Goal: Task Accomplishment & Management: Manage account settings

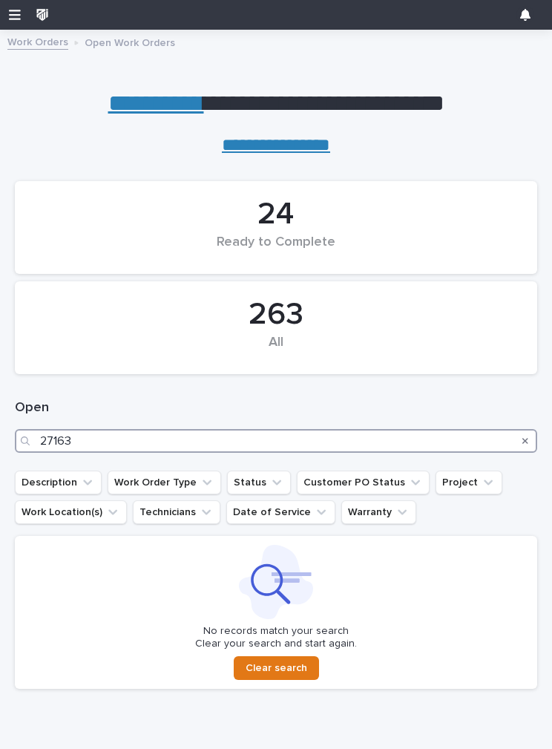
click at [183, 433] on input "27163" at bounding box center [276, 441] width 522 height 24
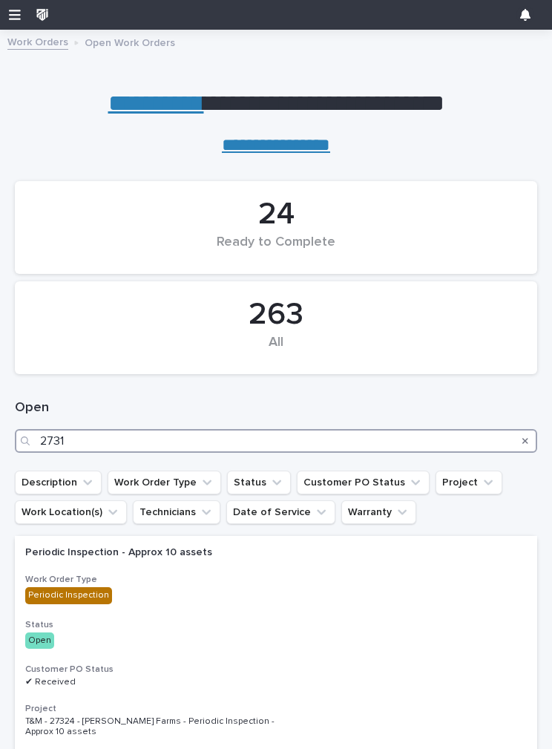
type input "27315"
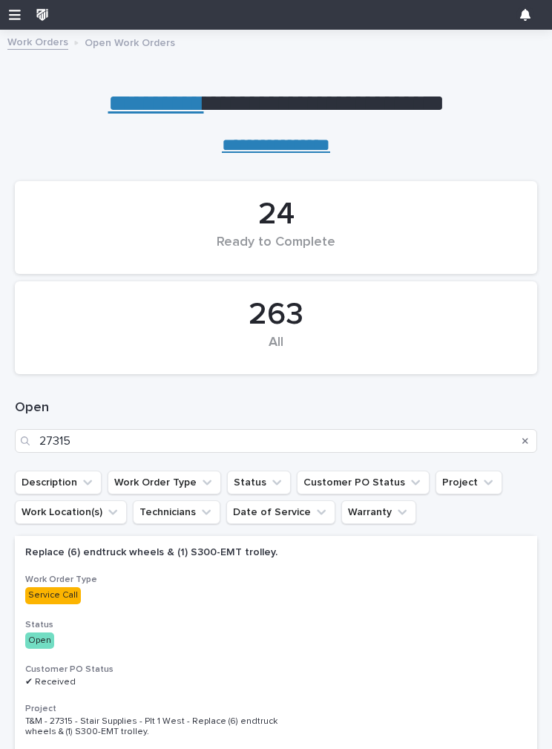
click at [414, 640] on p "Open" at bounding box center [276, 640] width 502 height 16
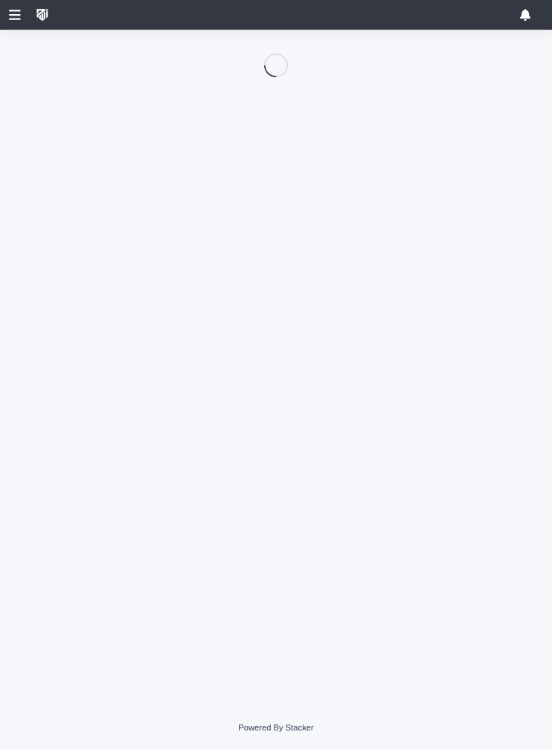
scroll to position [142, 0]
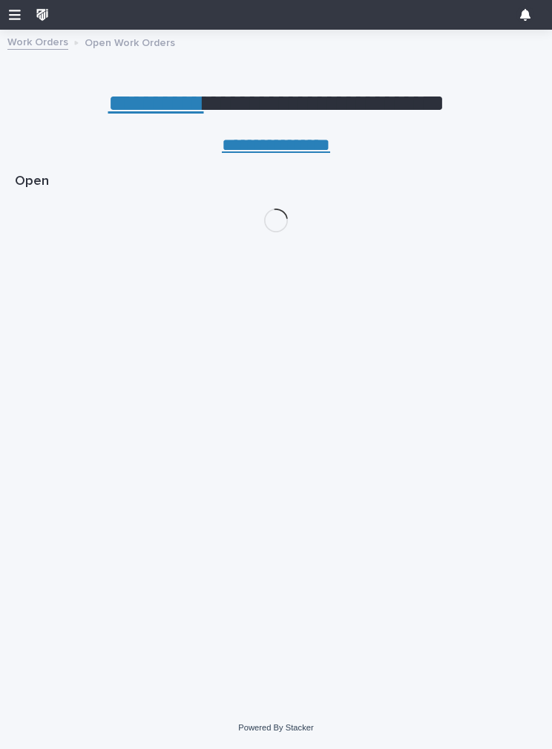
scroll to position [142, 0]
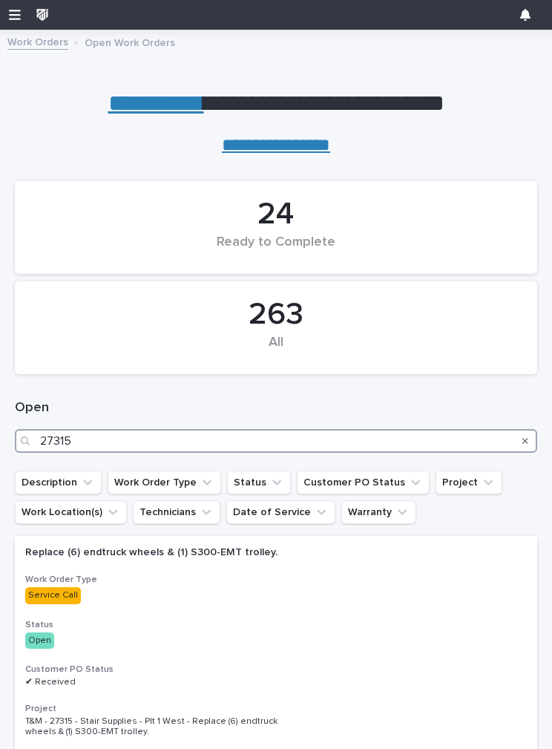
click at [107, 435] on input "27315" at bounding box center [276, 441] width 522 height 24
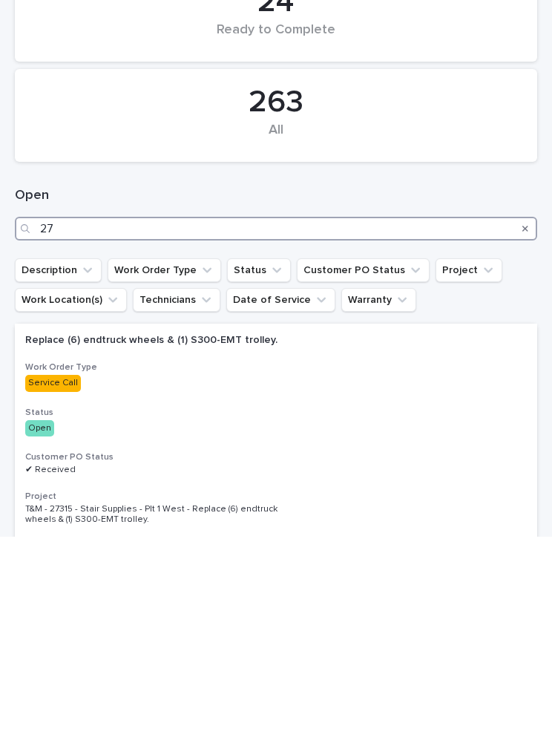
type input "2"
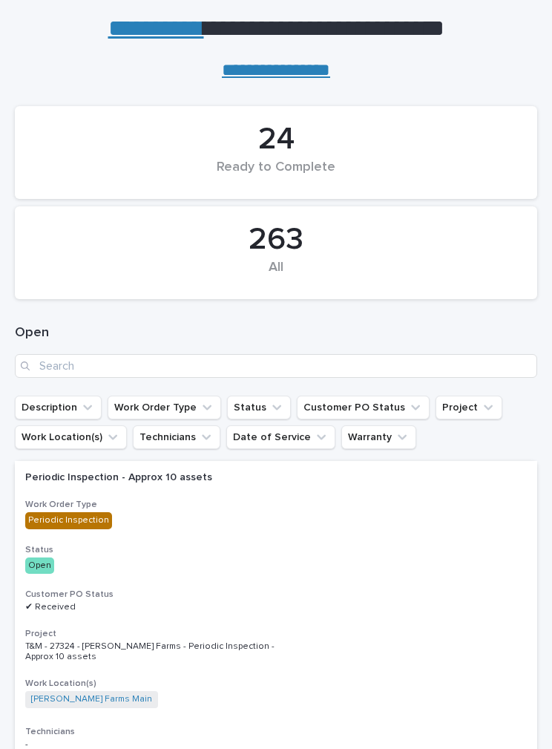
scroll to position [91, 0]
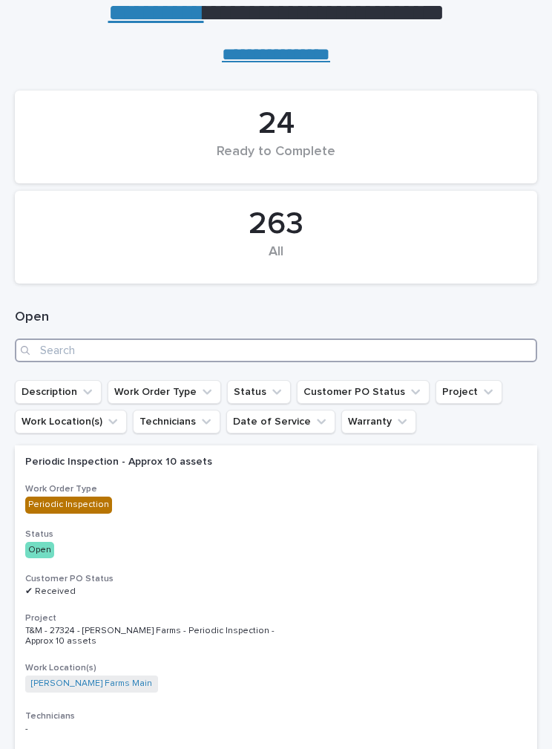
click at [55, 354] on input "Search" at bounding box center [276, 350] width 522 height 24
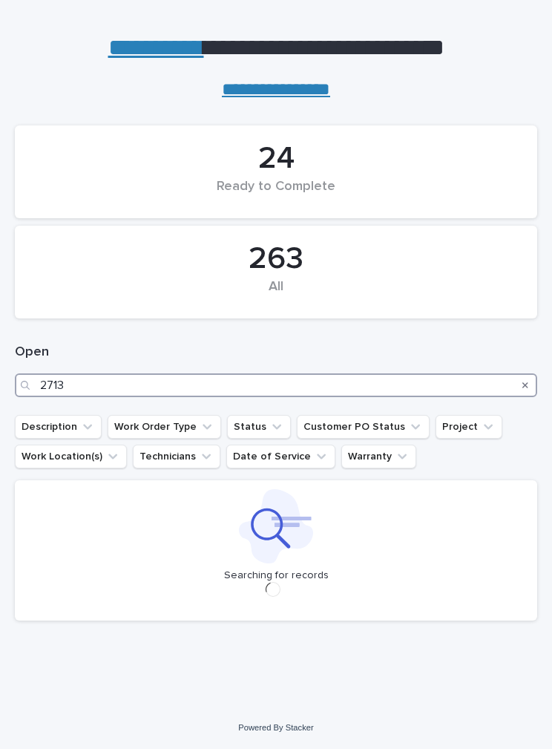
scroll to position [59, 0]
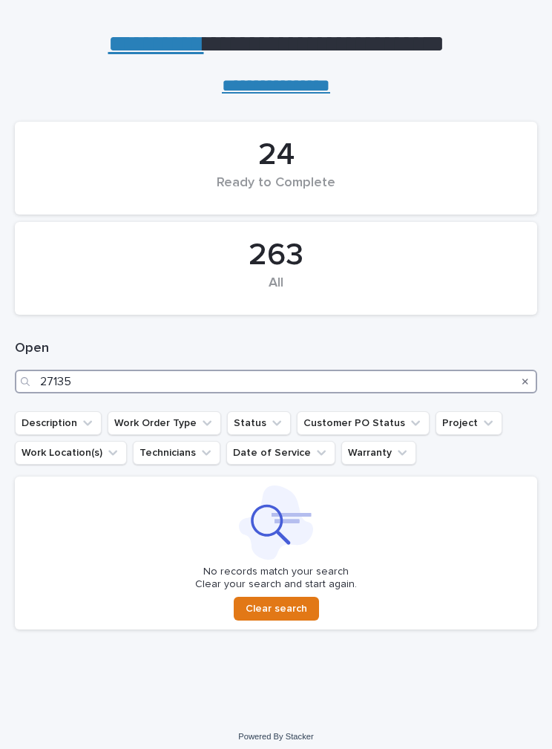
click at [94, 384] on input "27135" at bounding box center [276, 382] width 522 height 24
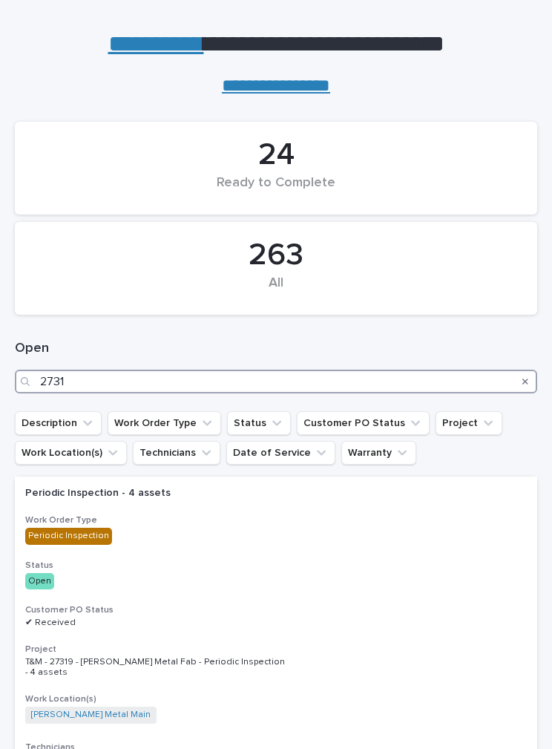
type input "27315"
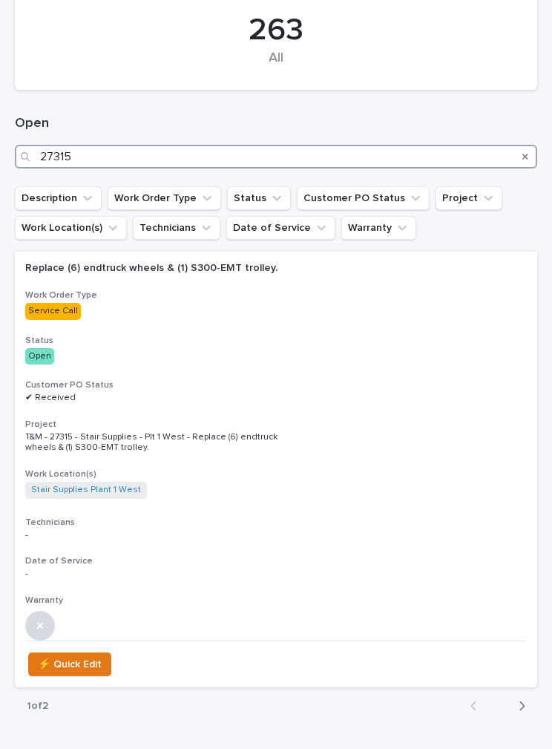
scroll to position [293, 0]
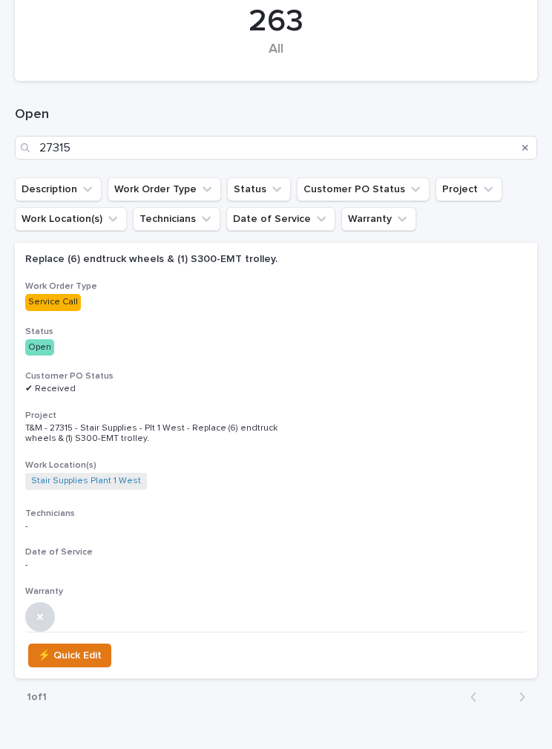
click at [381, 355] on div "Replace (6) endtruck wheels & (1) S300-EMT trolley. Work Order Type Service Cal…" at bounding box center [276, 437] width 522 height 389
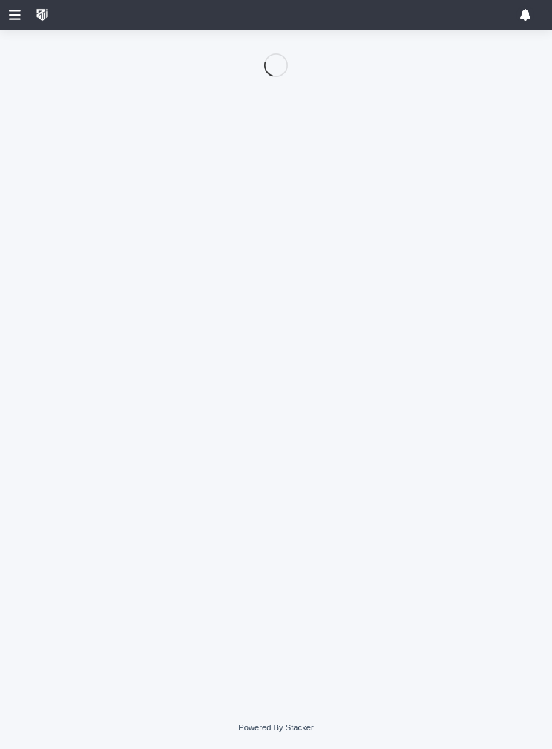
scroll to position [142, 0]
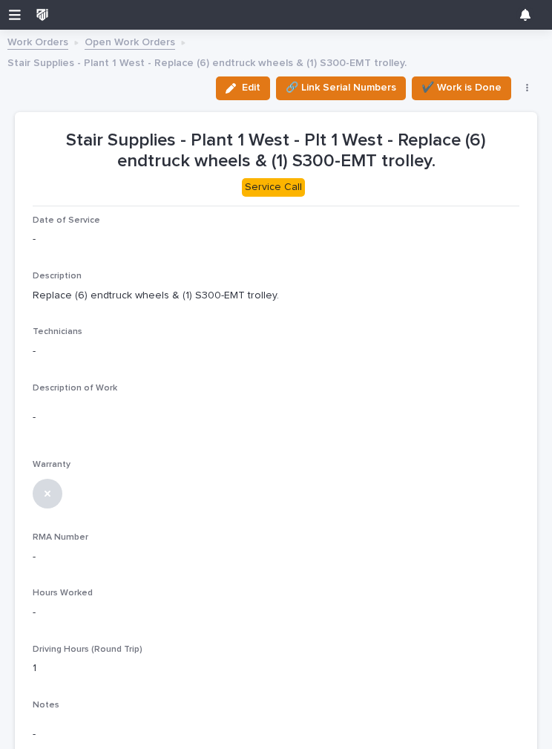
click at [244, 82] on span "Edit" at bounding box center [251, 87] width 19 height 13
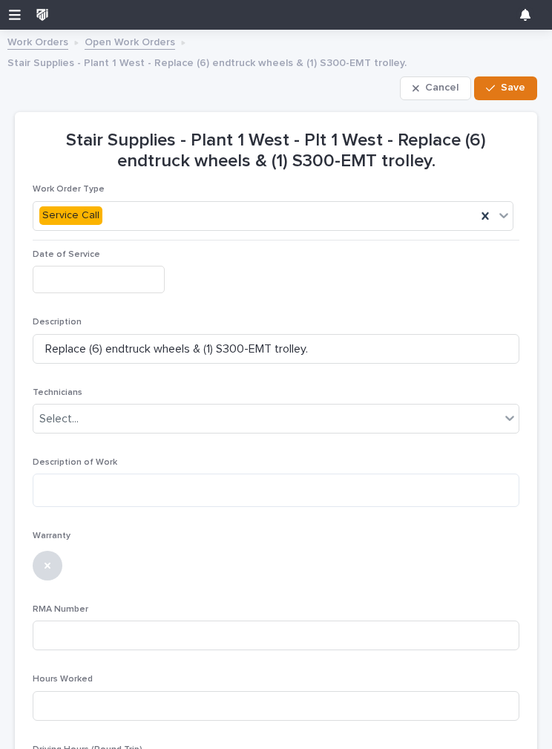
click at [78, 281] on input "text" at bounding box center [99, 279] width 132 height 27
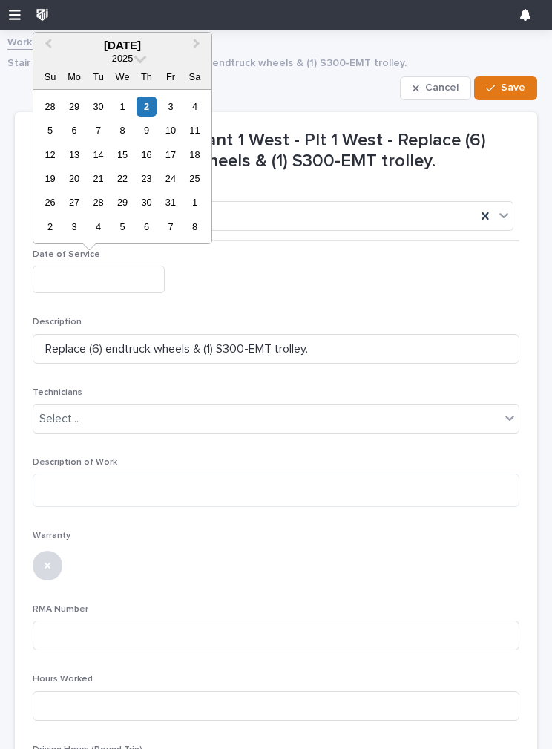
click at [140, 105] on div "2" at bounding box center [147, 106] width 20 height 20
type input "**********"
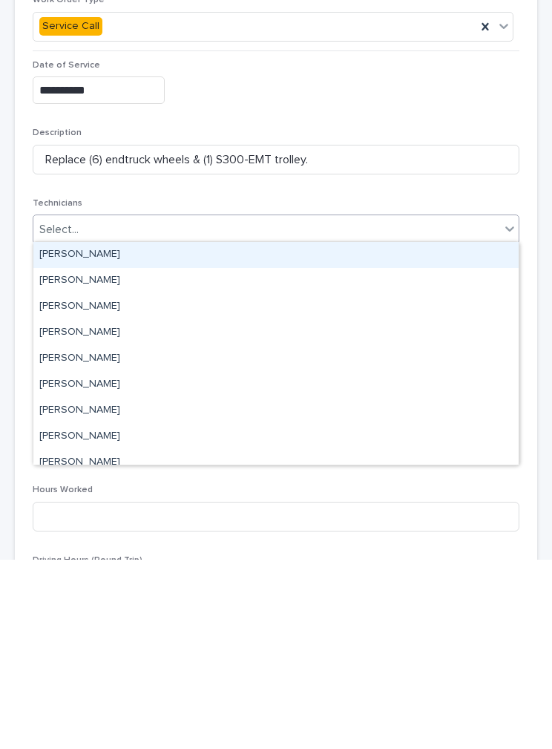
click at [155, 431] on div "[PERSON_NAME]" at bounding box center [275, 444] width 485 height 26
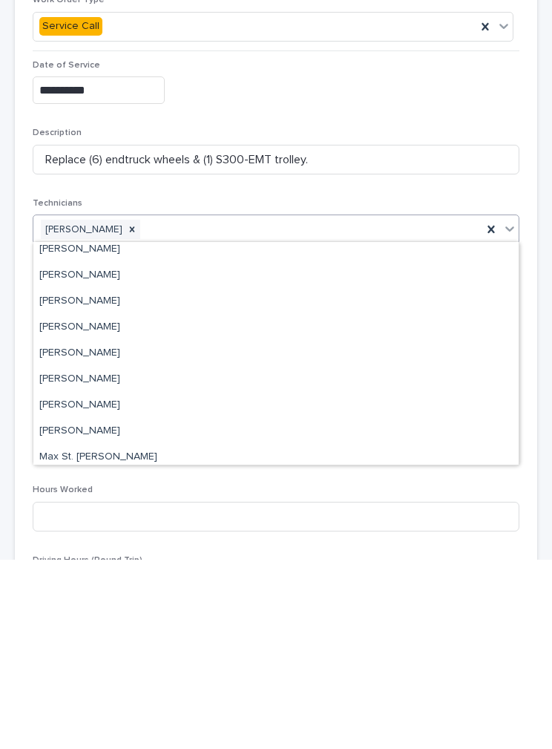
scroll to position [214, 0]
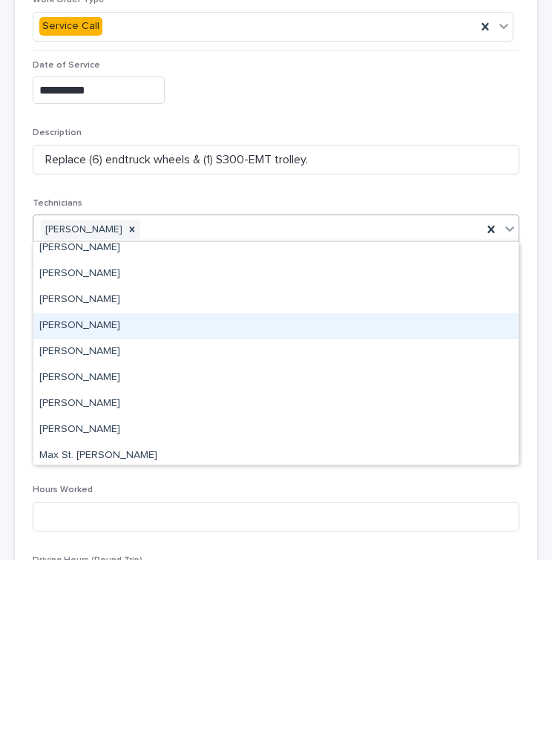
click at [91, 502] on div "[PERSON_NAME]" at bounding box center [275, 515] width 485 height 26
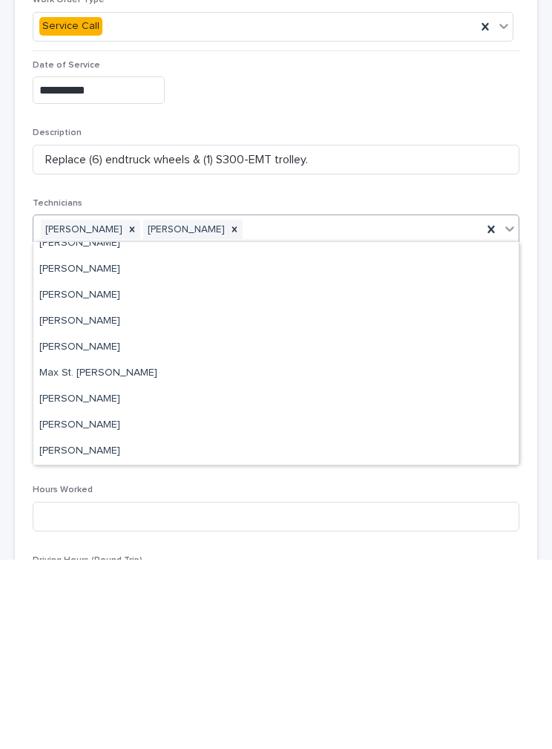
scroll to position [271, 0]
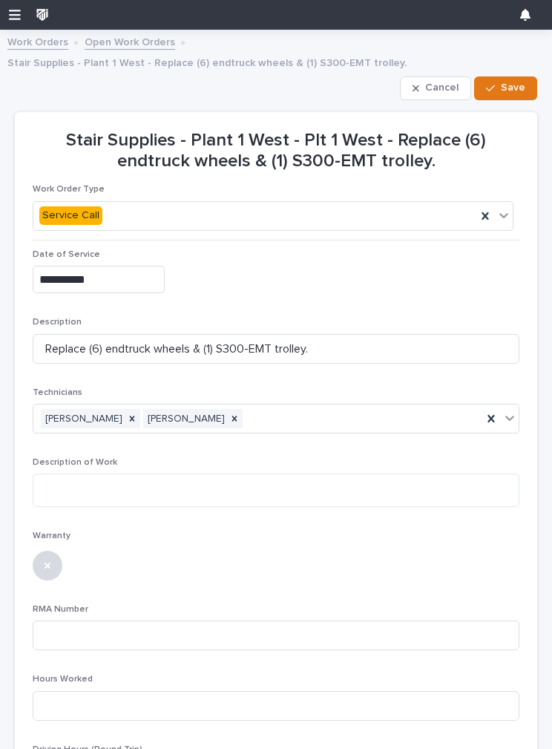
click at [520, 408] on section "**********" at bounding box center [276, 591] width 522 height 958
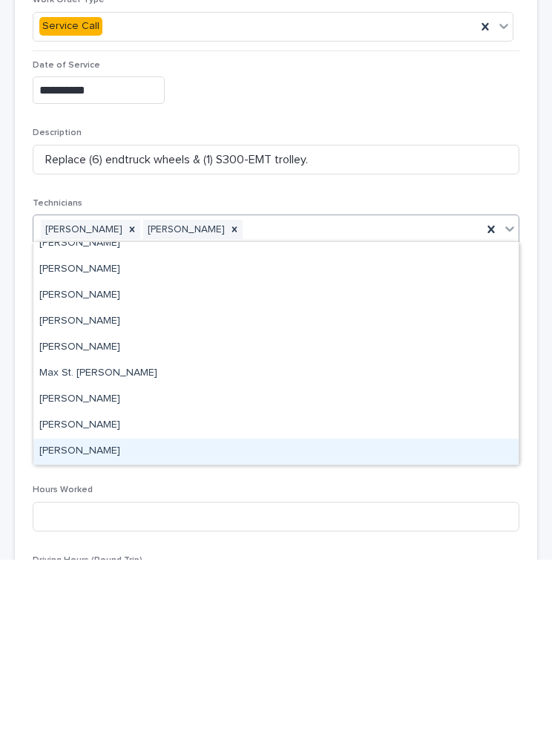
click at [90, 628] on div "[PERSON_NAME]" at bounding box center [275, 641] width 485 height 26
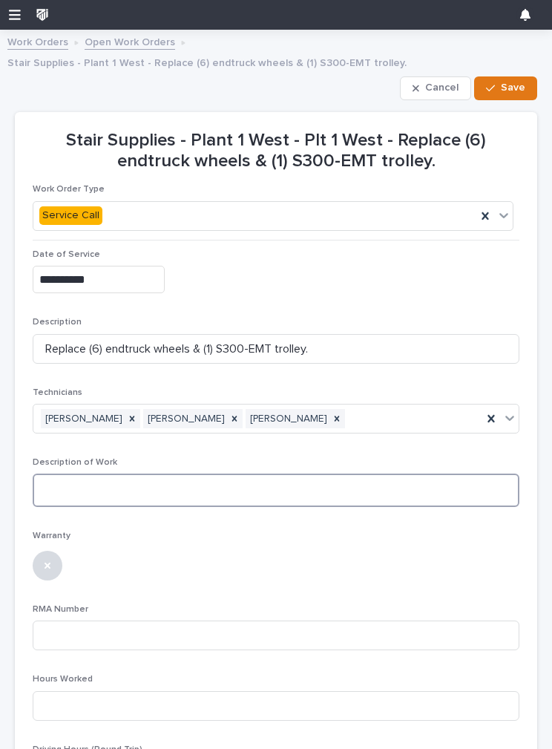
click at [79, 486] on textarea at bounding box center [276, 489] width 487 height 33
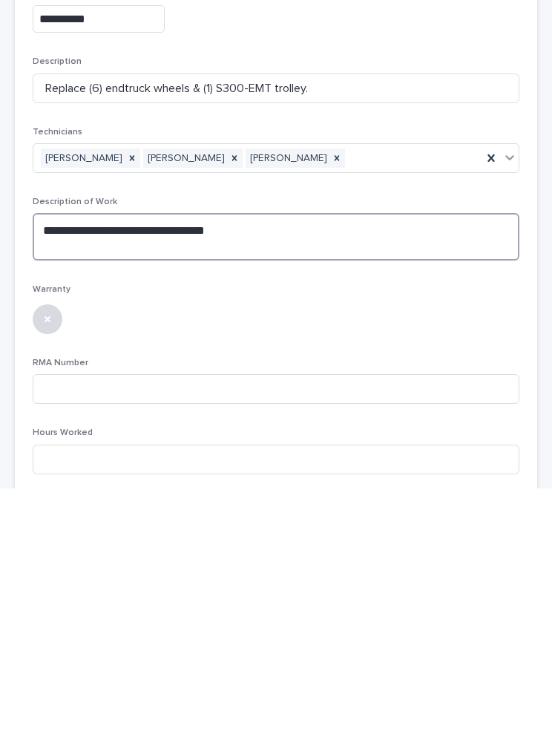
click at [86, 473] on textarea "**********" at bounding box center [276, 496] width 487 height 47
click at [94, 473] on textarea "**********" at bounding box center [276, 496] width 487 height 47
click at [99, 473] on textarea "**********" at bounding box center [276, 496] width 487 height 47
click at [98, 473] on textarea "**********" at bounding box center [276, 496] width 487 height 47
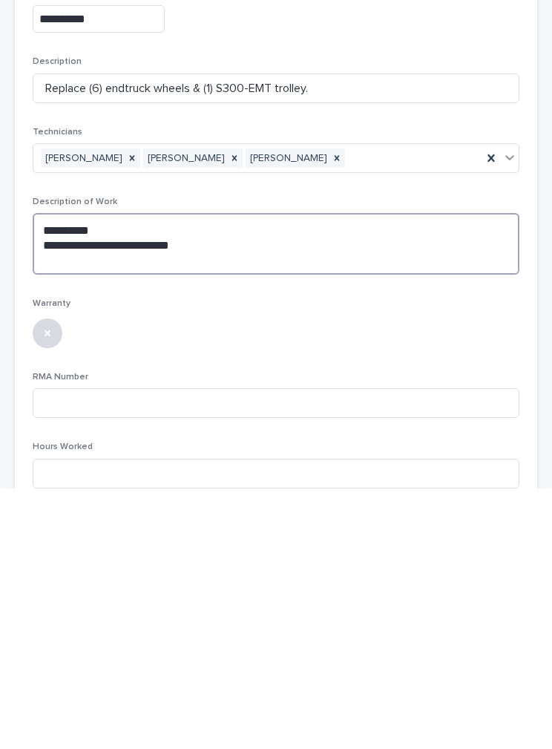
click at [200, 473] on textarea "**********" at bounding box center [276, 504] width 487 height 62
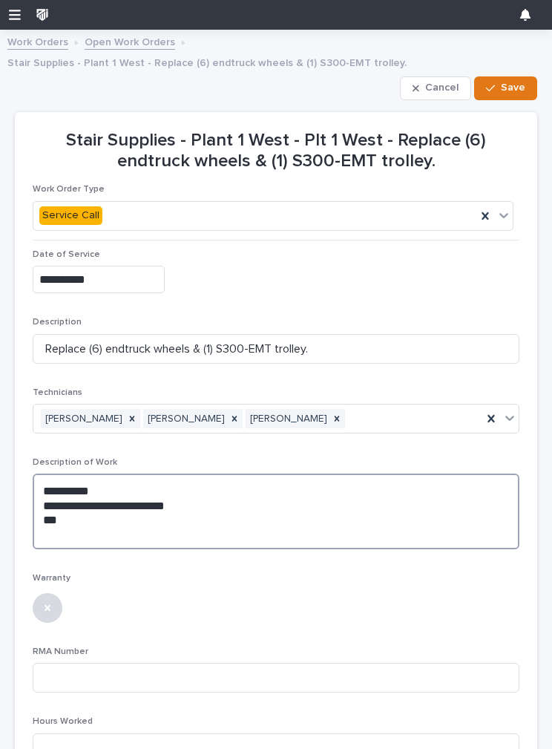
click at [62, 517] on textarea "**********" at bounding box center [276, 511] width 487 height 76
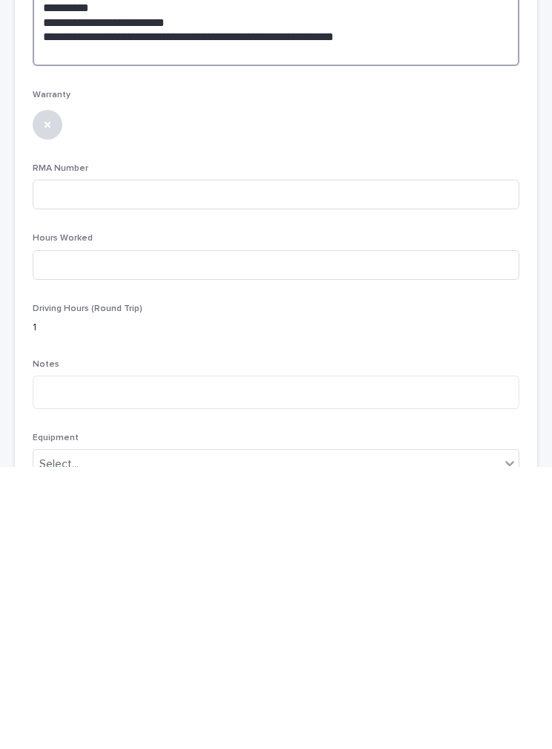
scroll to position [203, 0]
type textarea "**********"
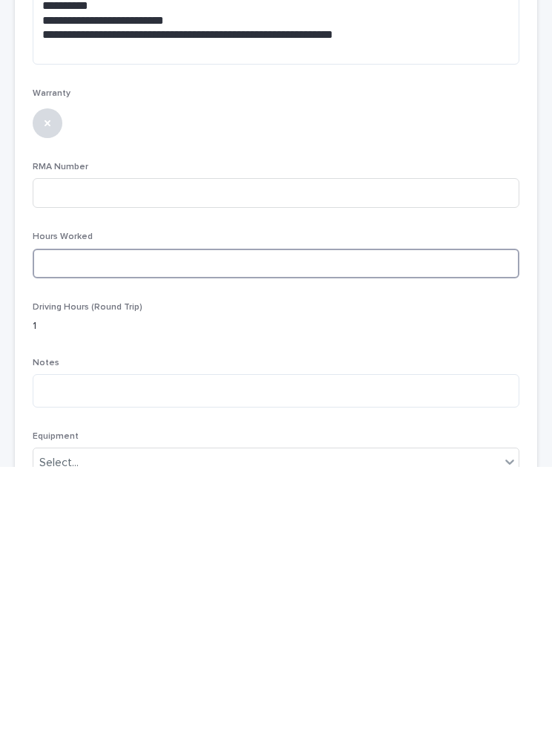
click at [178, 531] on input at bounding box center [276, 546] width 487 height 30
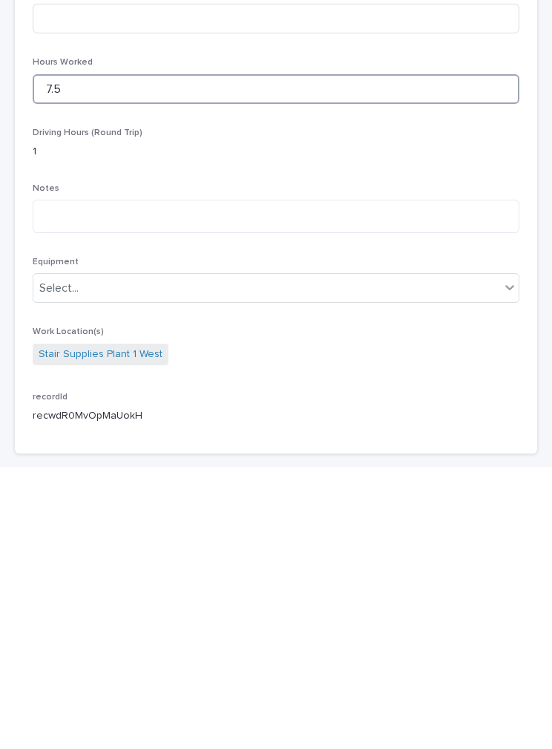
scroll to position [382, 0]
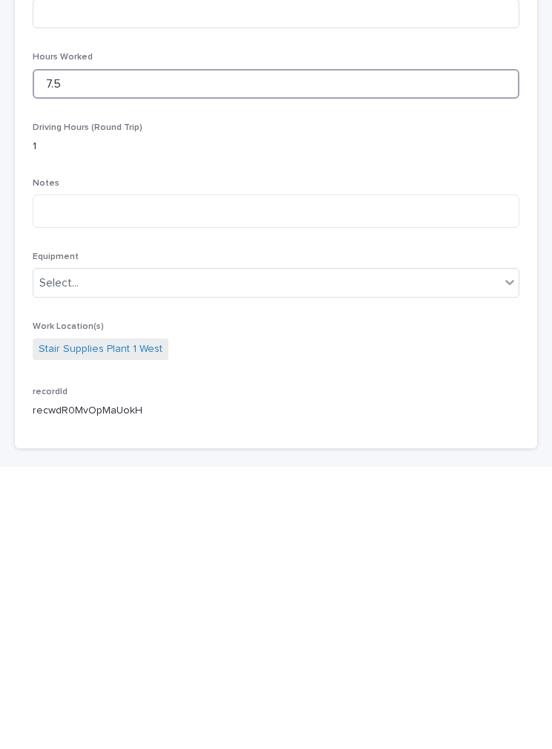
type input "7.5"
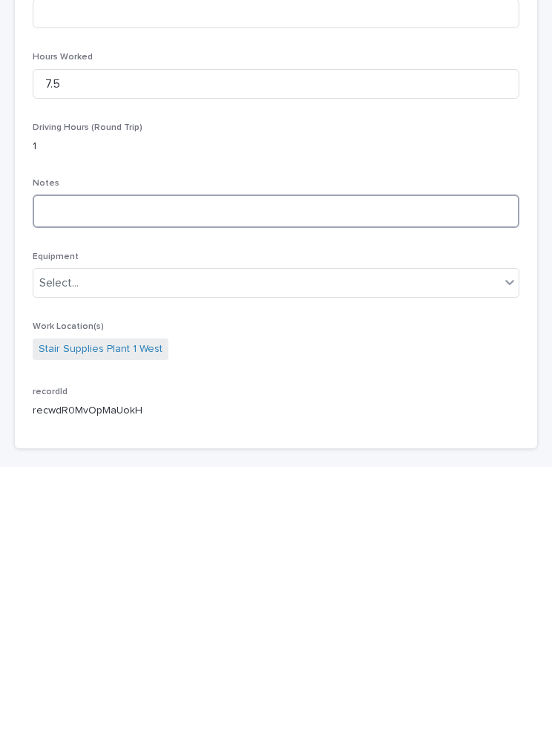
click at [463, 476] on textarea at bounding box center [276, 492] width 487 height 33
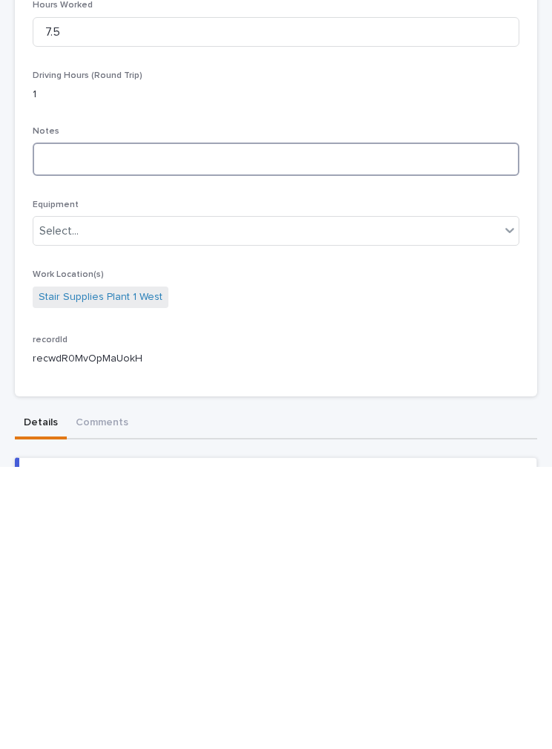
scroll to position [433, 0]
click at [113, 425] on textarea at bounding box center [276, 441] width 487 height 33
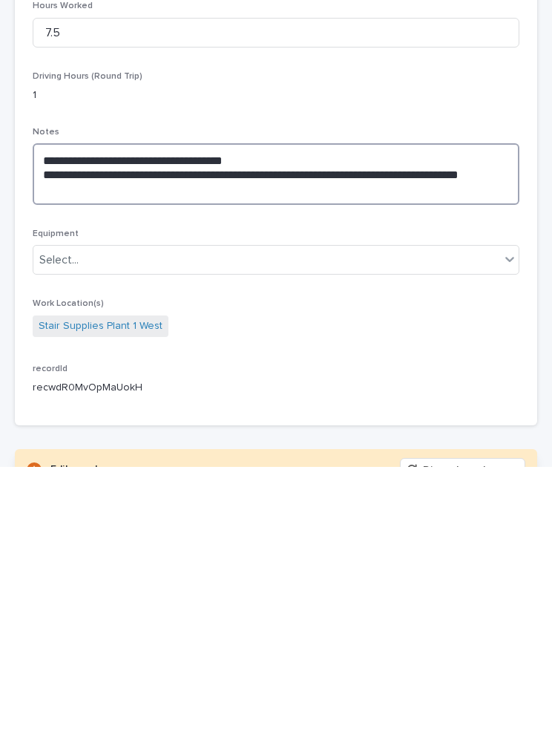
type textarea "**********"
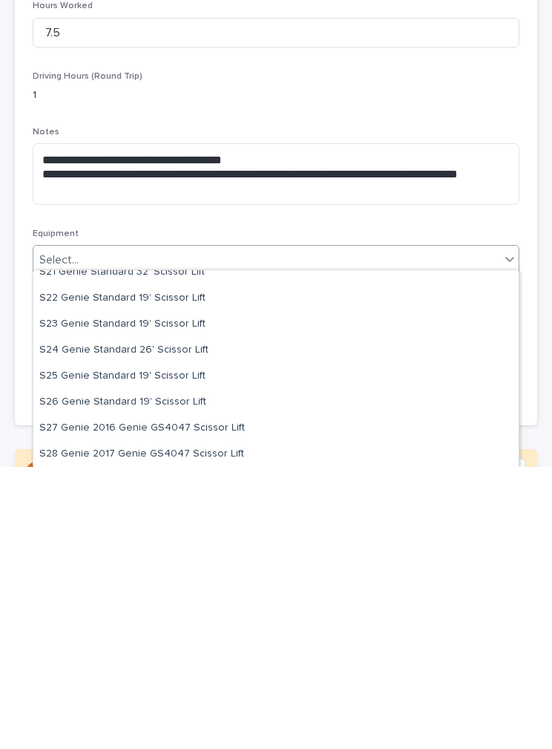
scroll to position [2389, 0]
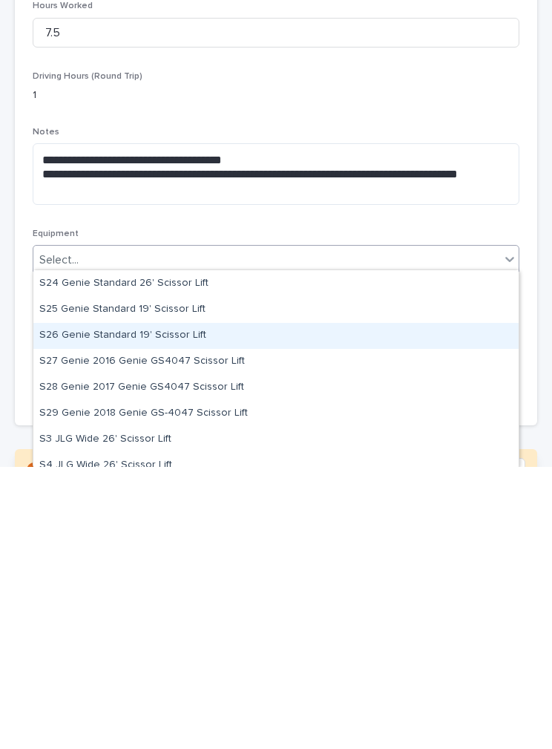
click at [164, 605] on div "S26 Genie Standard 19' Scissor Lift" at bounding box center [275, 618] width 485 height 26
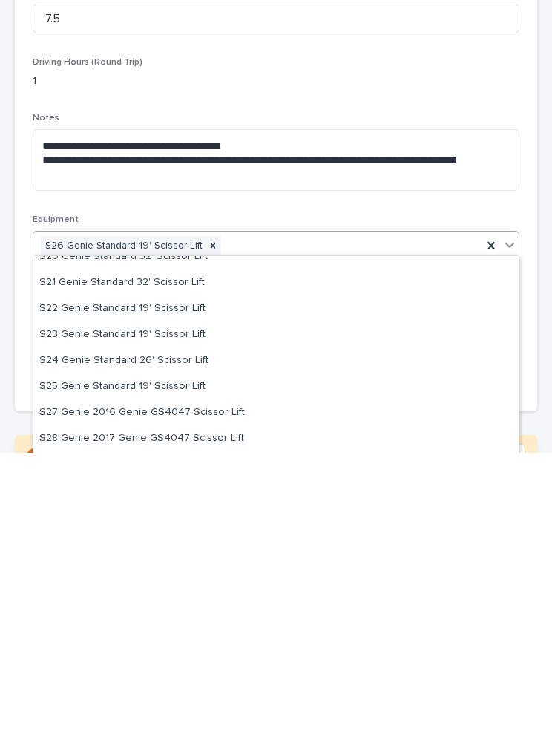
scroll to position [2297, 0]
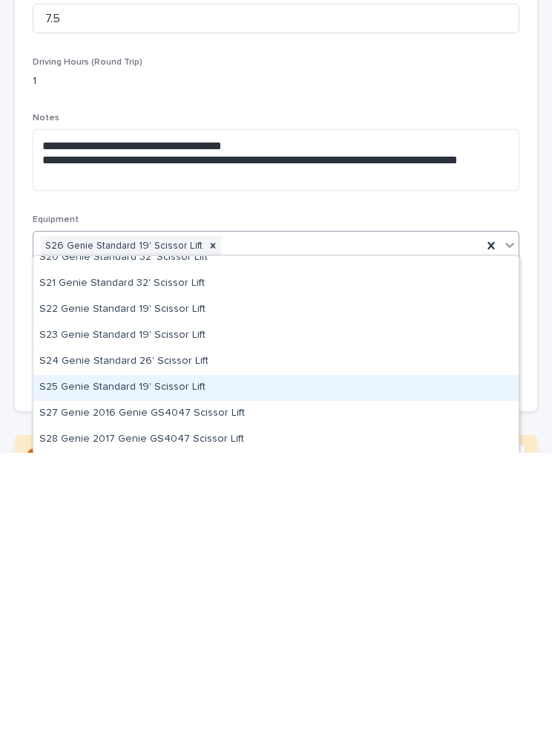
click at [176, 671] on div "S25 Genie Standard 19' Scissor Lift" at bounding box center [275, 684] width 485 height 26
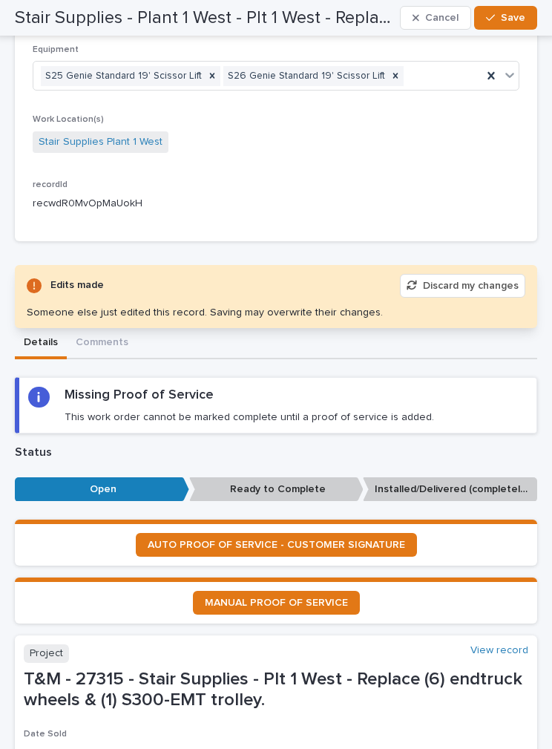
scroll to position [905, 0]
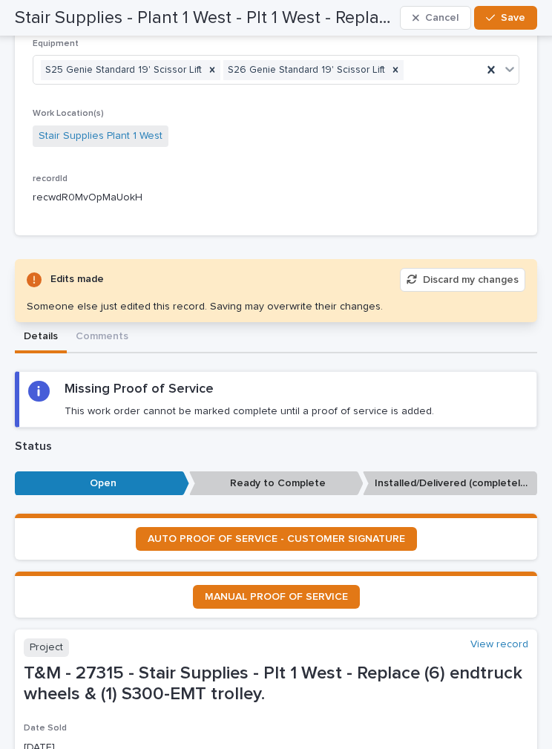
click at [306, 534] on span "AUTO PROOF OF SERVICE - CUSTOMER SIGNATURE" at bounding box center [277, 539] width 258 height 10
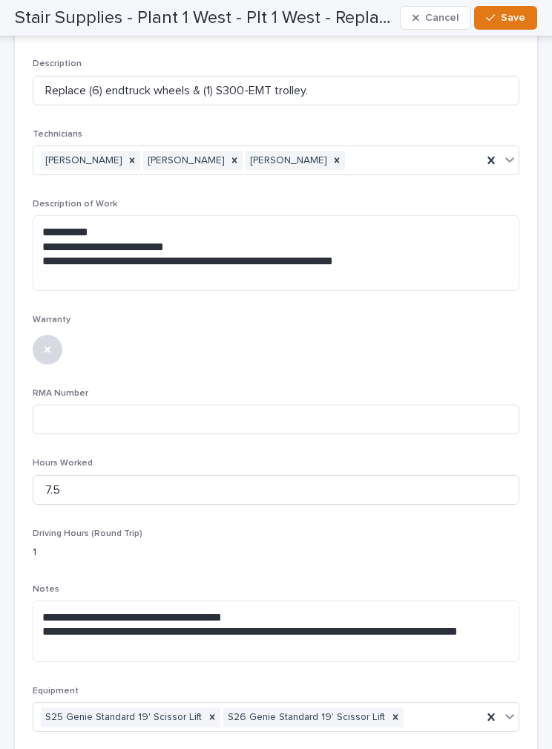
scroll to position [178, 0]
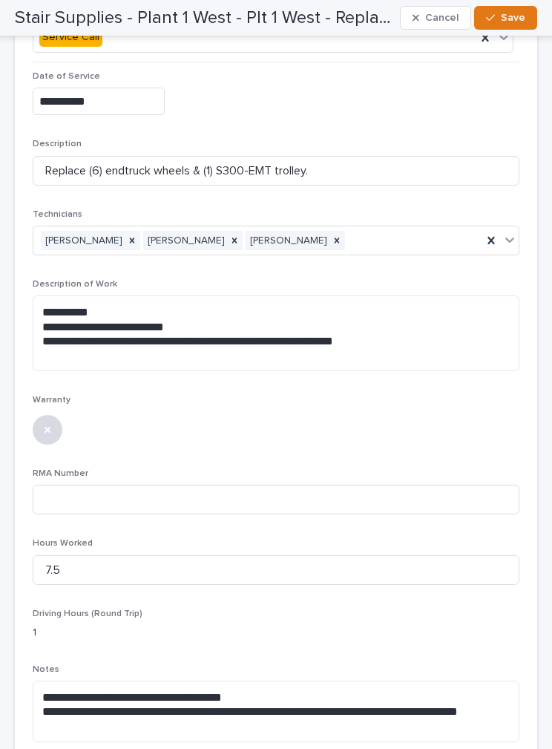
click at [442, 418] on div at bounding box center [276, 428] width 487 height 33
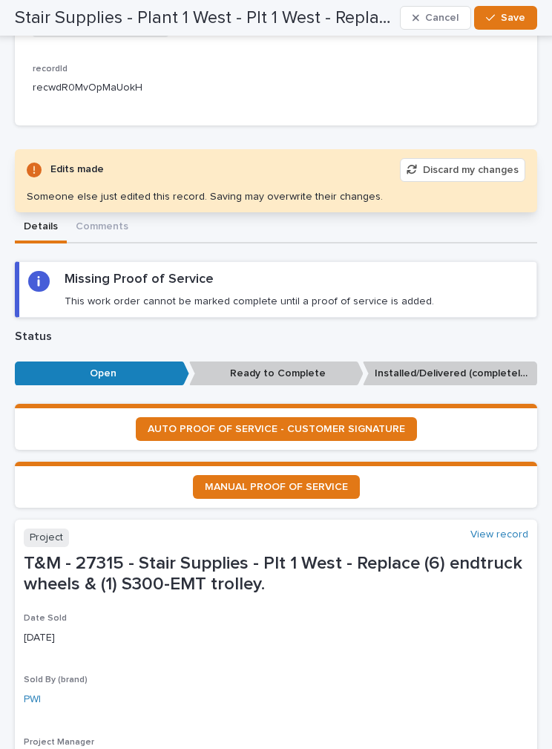
scroll to position [1030, 0]
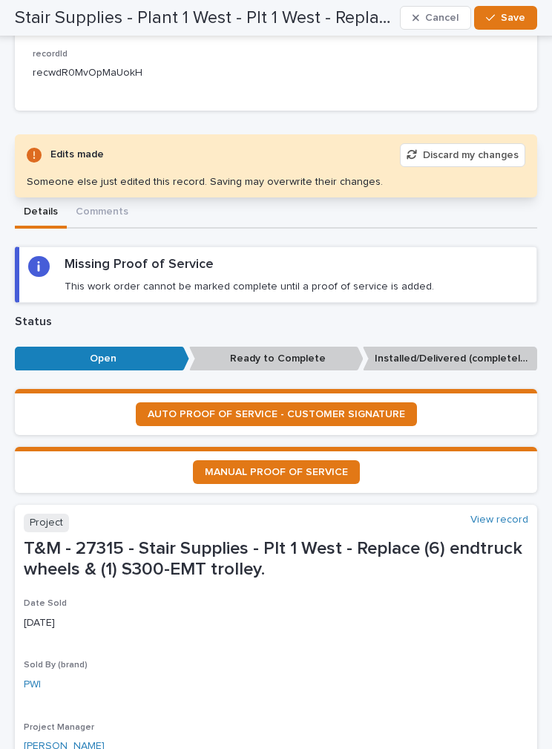
click at [353, 409] on span "AUTO PROOF OF SERVICE - CUSTOMER SIGNATURE" at bounding box center [277, 414] width 258 height 10
click at [511, 10] on button "Save" at bounding box center [505, 18] width 63 height 24
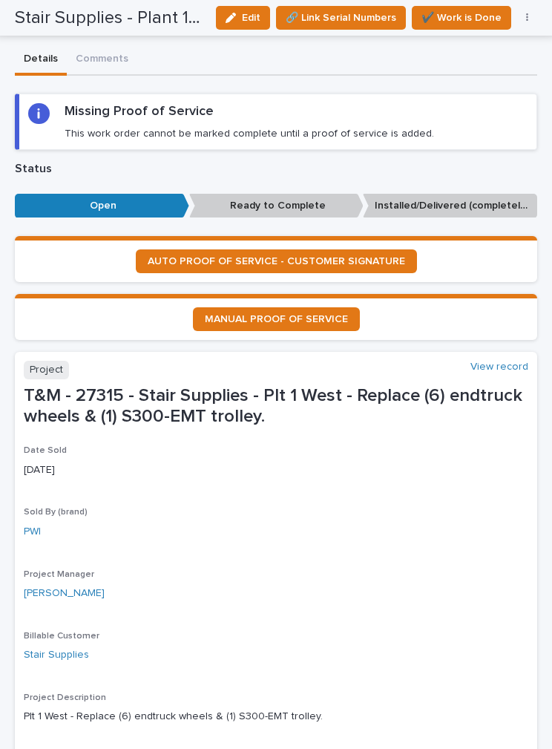
click at [470, 14] on span "✔️ Work is Done" at bounding box center [462, 18] width 80 height 18
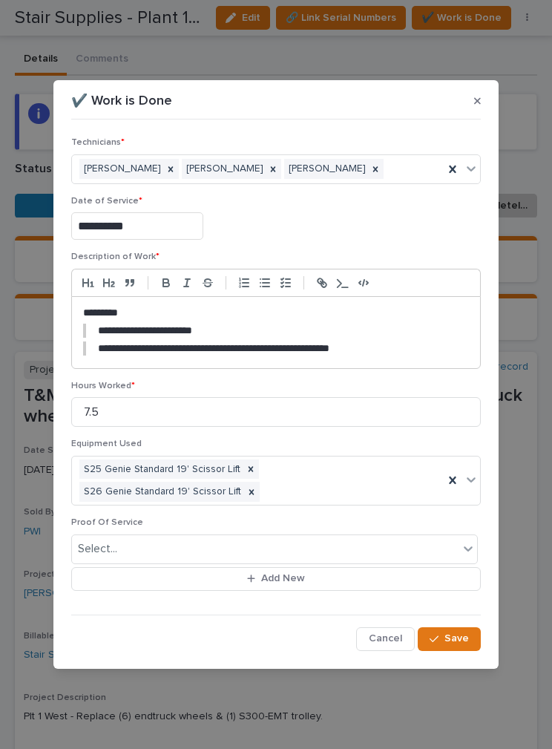
click at [442, 43] on div "**********" at bounding box center [276, 374] width 552 height 749
click at [390, 635] on span "Cancel" at bounding box center [385, 638] width 33 height 13
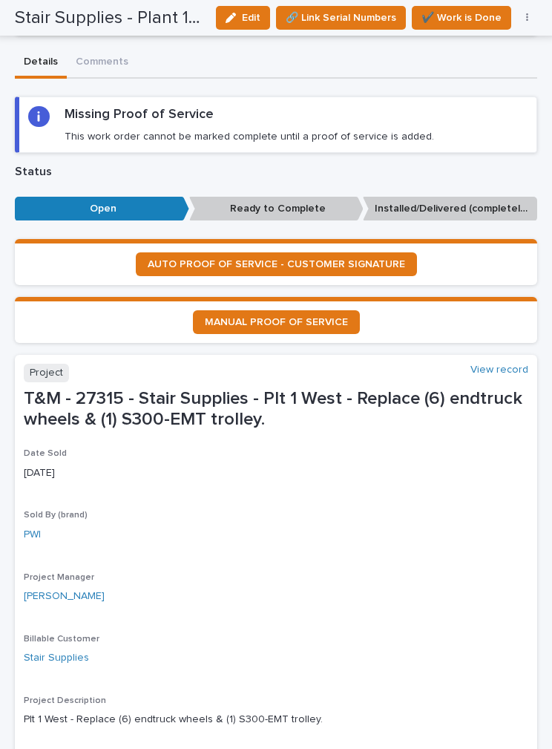
scroll to position [1024, 0]
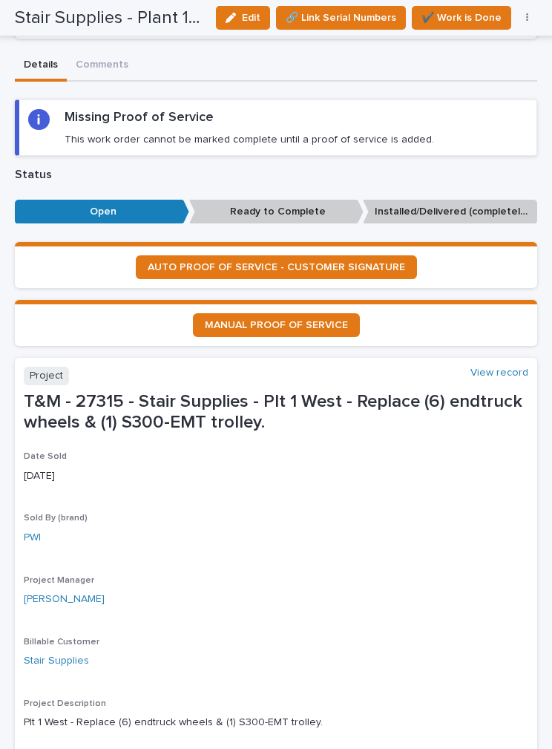
click at [378, 412] on p "T&M - 27315 - Stair Supplies - Plt 1 West - Replace (6) endtruck wheels & (1) S…" at bounding box center [276, 412] width 505 height 43
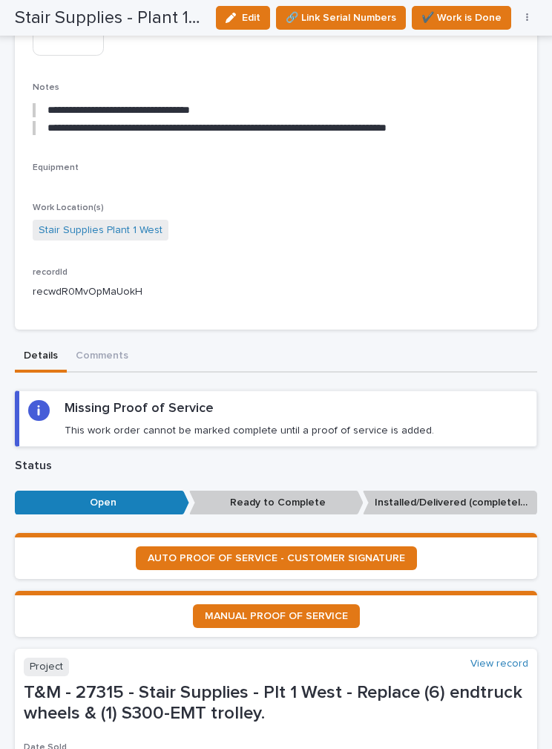
scroll to position [704, 0]
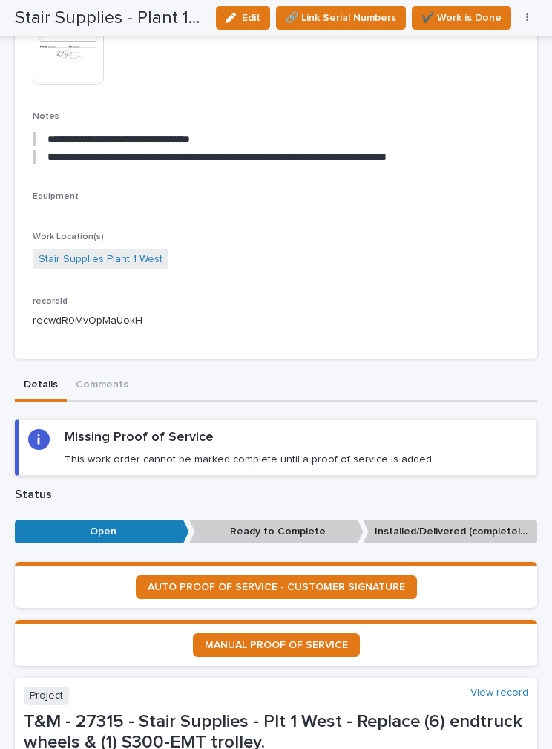
click at [458, 18] on span "✔️ Work is Done" at bounding box center [462, 18] width 80 height 18
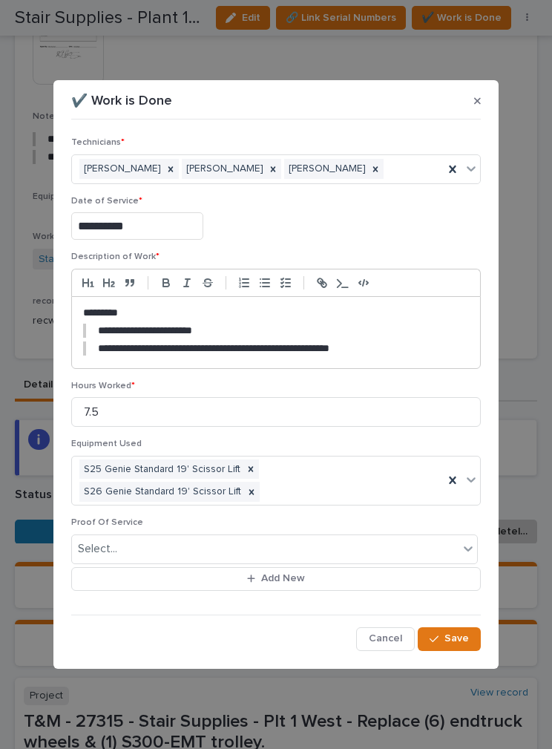
click at [460, 638] on span "Save" at bounding box center [457, 638] width 24 height 13
